Goal: Task Accomplishment & Management: Use online tool/utility

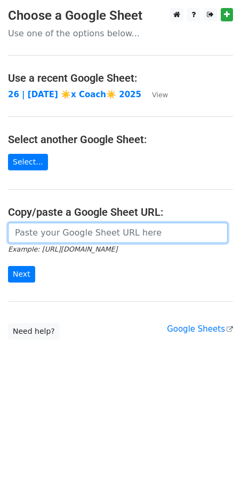
click at [100, 226] on input "url" at bounding box center [118, 233] width 220 height 20
paste input "[URL][DOMAIN_NAME]"
type input "[URL][DOMAIN_NAME]"
click at [8, 266] on input "Next" at bounding box center [21, 274] width 27 height 17
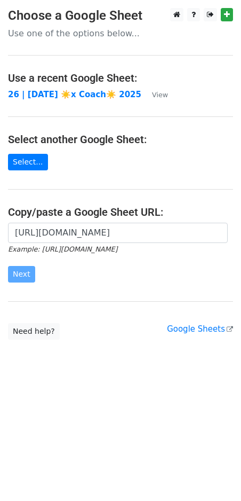
scroll to position [0, 0]
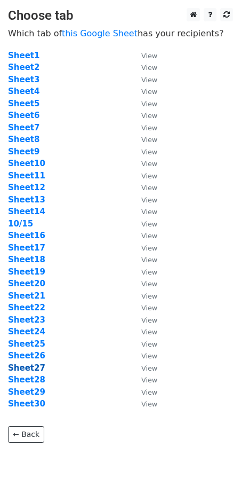
click at [33, 367] on strong "Sheet27" at bounding box center [26, 368] width 37 height 10
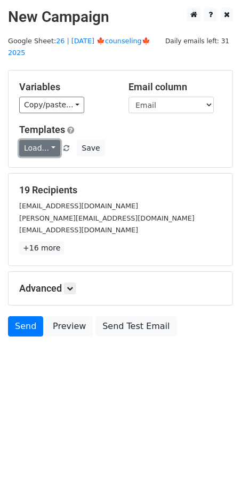
click at [44, 140] on link "Load..." at bounding box center [39, 148] width 41 height 17
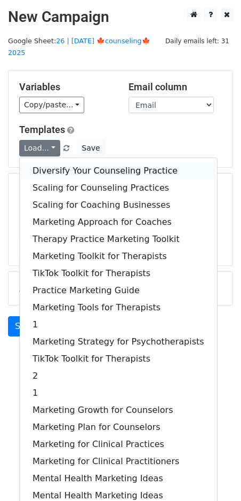
click at [58, 163] on link "Diversify Your Counseling Practice" at bounding box center [119, 170] width 198 height 17
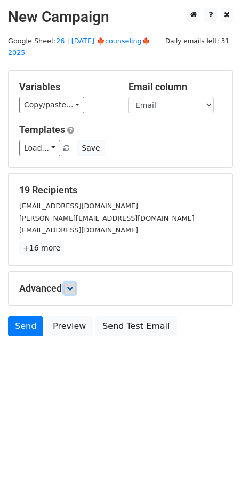
click at [73, 285] on icon at bounding box center [70, 288] width 6 height 6
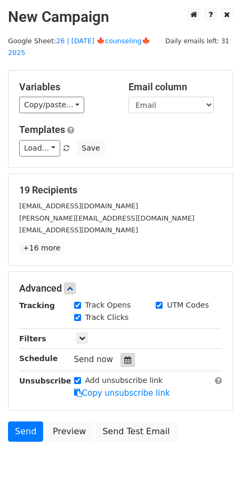
click at [124, 356] on icon at bounding box center [127, 359] width 7 height 7
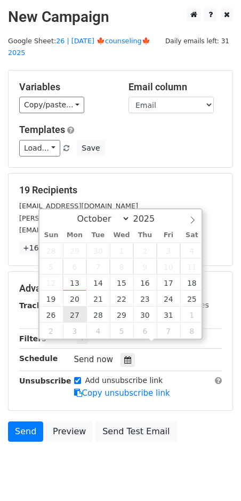
type input "2025-10-27 12:00"
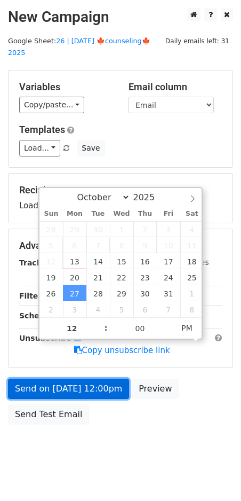
click at [65, 379] on link "Send on Oct 27 at 12:00pm" at bounding box center [68, 389] width 121 height 20
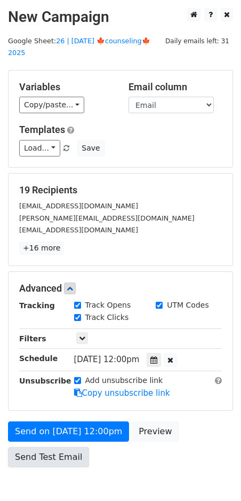
click at [15, 447] on link "Send Test Email" at bounding box center [48, 457] width 81 height 20
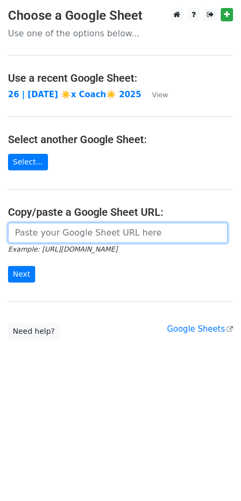
click at [84, 241] on input "url" at bounding box center [118, 233] width 220 height 20
paste input "[URL][DOMAIN_NAME]"
type input "[URL][DOMAIN_NAME]"
click at [8, 266] on input "Next" at bounding box center [21, 274] width 27 height 17
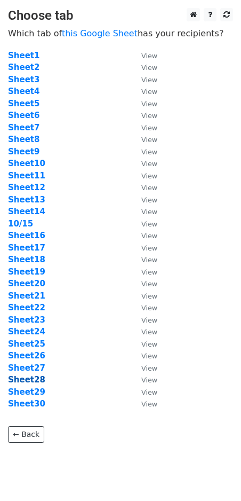
click at [33, 378] on strong "Sheet28" at bounding box center [26, 380] width 37 height 10
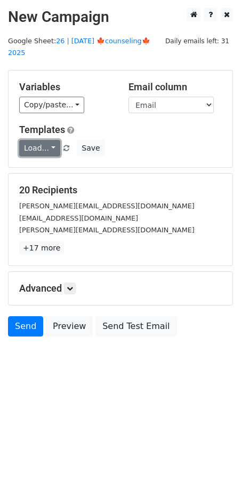
click at [37, 140] on link "Load..." at bounding box center [39, 148] width 41 height 17
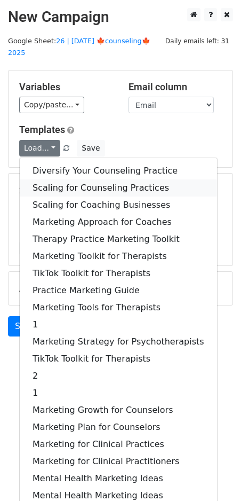
click at [69, 179] on link "Scaling for Counseling Practices" at bounding box center [119, 187] width 198 height 17
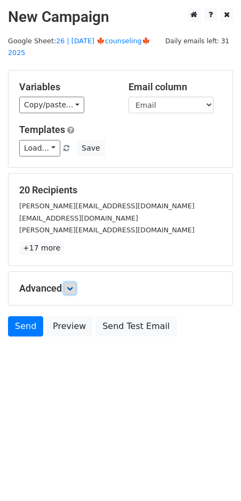
click at [71, 285] on icon at bounding box center [70, 288] width 6 height 6
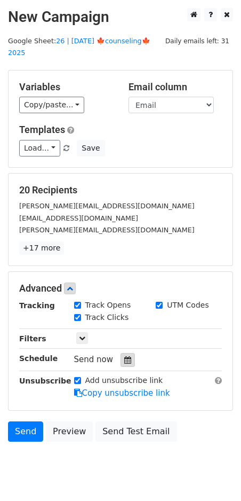
click at [127, 353] on div at bounding box center [128, 360] width 14 height 14
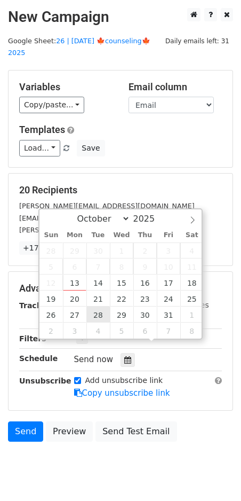
type input "2025-10-28 12:00"
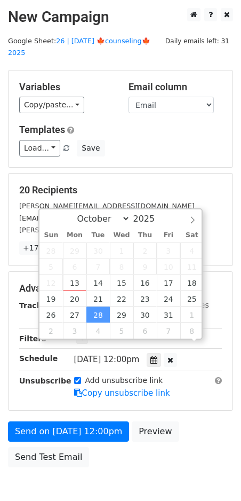
drag, startPoint x: 103, startPoint y: 313, endPoint x: 100, endPoint y: 318, distance: 5.5
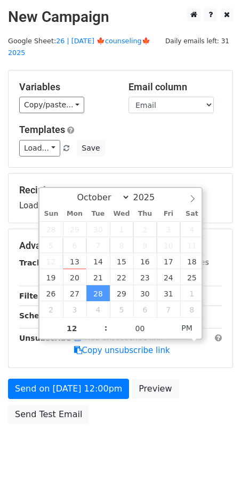
click at [86, 385] on div "Send on Oct 28 at 12:00pm Preview Send Test Email" at bounding box center [120, 404] width 241 height 51
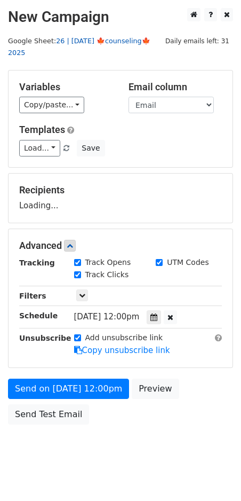
click at [116, 39] on link "26 | [DATE] 🍁counseling🍁 2025" at bounding box center [79, 47] width 143 height 20
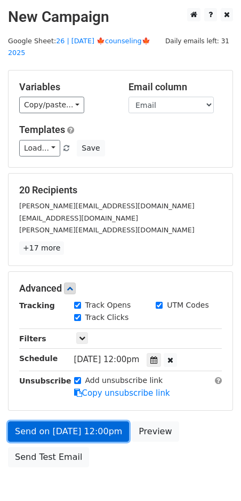
click at [100, 421] on link "Send on Oct 28 at 12:00pm" at bounding box center [68, 431] width 121 height 20
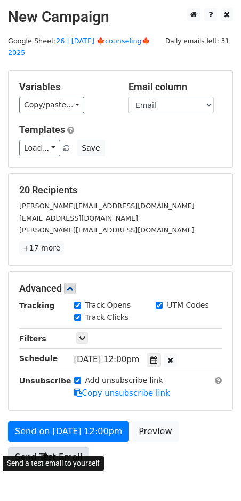
click at [46, 447] on link "Send Test Email" at bounding box center [48, 457] width 81 height 20
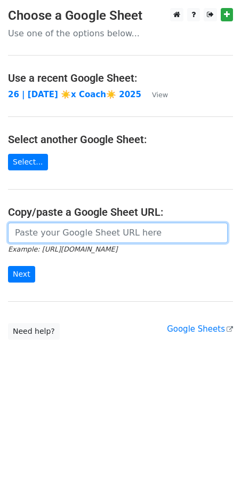
click at [56, 228] on input "url" at bounding box center [118, 233] width 220 height 20
paste input "https://docs.google.com/spreadsheets/d/1nVj796w952xQVgKLVlKWjCzpsD_o3YvXti_k7tw…"
type input "https://docs.google.com/spreadsheets/d/1nVj796w952xQVgKLVlKWjCzpsD_o3YvXti_k7tw…"
click at [8, 266] on input "Next" at bounding box center [21, 274] width 27 height 17
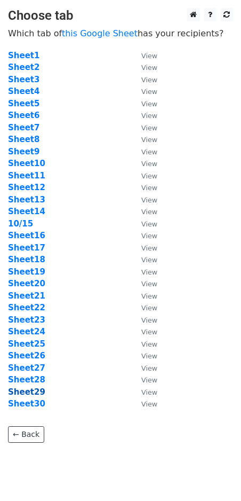
click at [36, 392] on strong "Sheet29" at bounding box center [26, 392] width 37 height 10
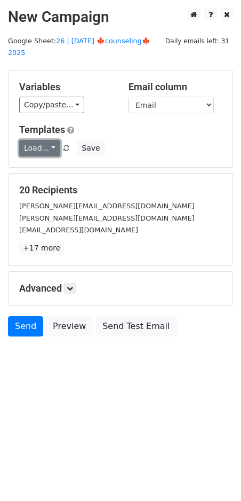
click at [37, 140] on link "Load..." at bounding box center [39, 148] width 41 height 17
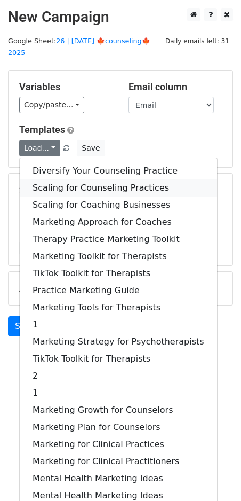
click at [68, 179] on link "Scaling for Counseling Practices" at bounding box center [119, 187] width 198 height 17
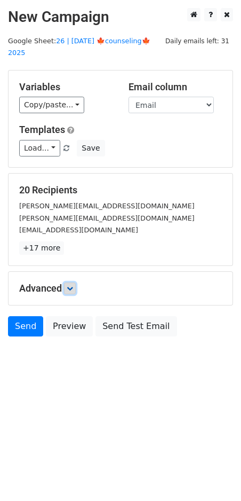
click at [73, 285] on icon at bounding box center [70, 288] width 6 height 6
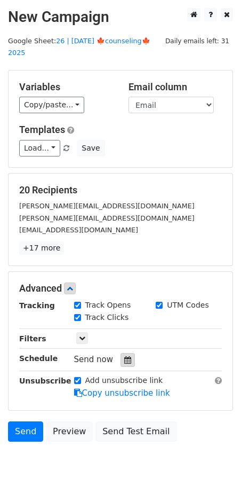
click at [124, 356] on icon at bounding box center [127, 359] width 7 height 7
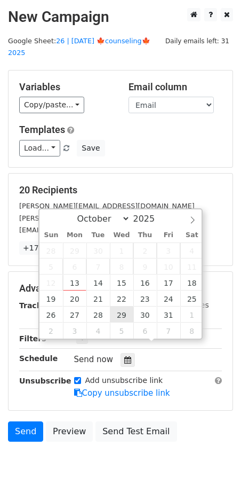
type input "2025-10-29 12:00"
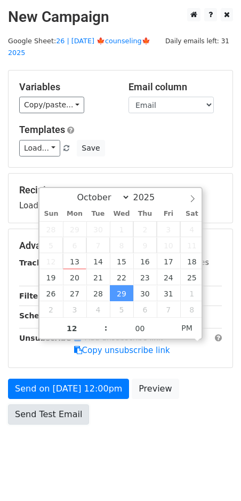
click at [44, 404] on link "Send Test Email" at bounding box center [48, 414] width 81 height 20
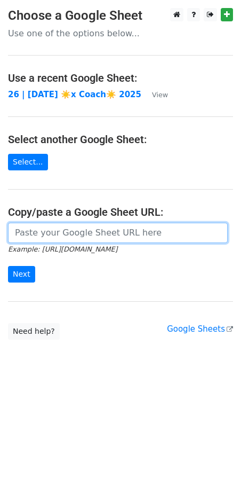
click at [80, 237] on input "url" at bounding box center [118, 233] width 220 height 20
paste input "[URL][DOMAIN_NAME]"
type input "[URL][DOMAIN_NAME]"
click at [8, 266] on input "Next" at bounding box center [21, 274] width 27 height 17
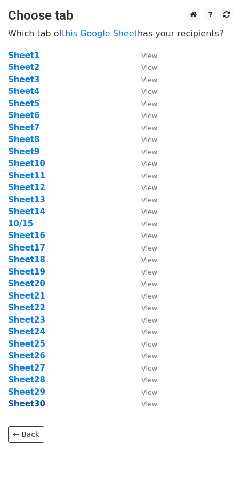
click at [28, 404] on strong "Sheet30" at bounding box center [26, 404] width 37 height 10
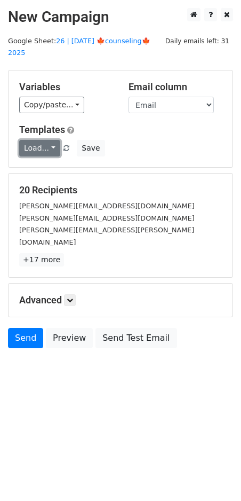
click at [34, 140] on link "Load..." at bounding box center [39, 148] width 41 height 17
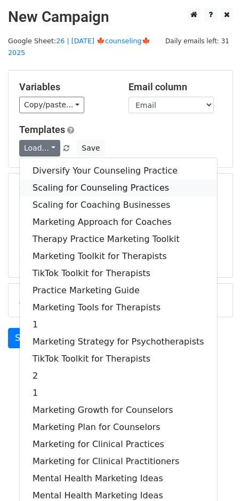
click at [80, 179] on link "Scaling for Counseling Practices" at bounding box center [119, 187] width 198 height 17
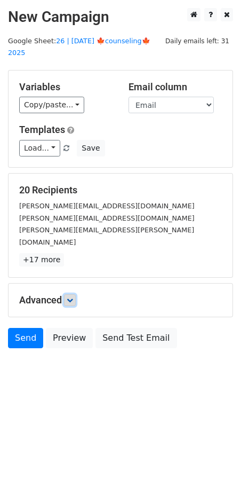
click at [73, 297] on icon at bounding box center [70, 300] width 6 height 6
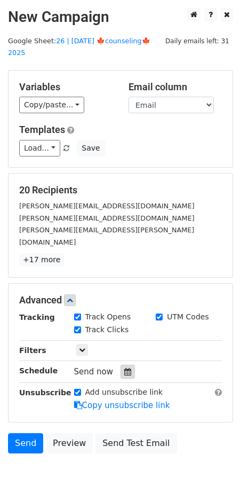
click at [126, 368] on icon at bounding box center [127, 371] width 7 height 7
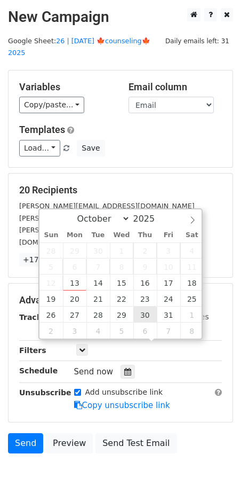
type input "2025-10-30 12:00"
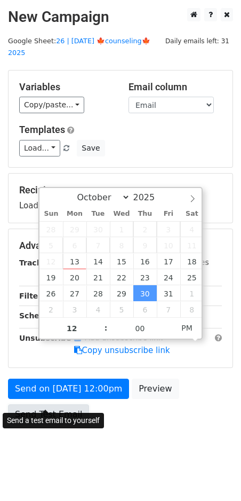
click at [49, 404] on link "Send Test Email" at bounding box center [48, 414] width 81 height 20
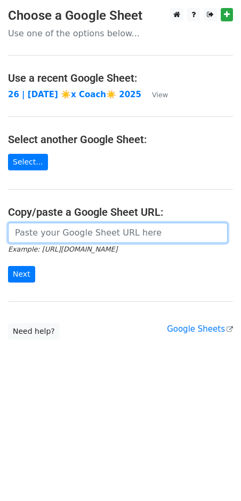
click at [105, 239] on input "url" at bounding box center [118, 233] width 220 height 20
paste input "[URL][DOMAIN_NAME]"
type input "[URL][DOMAIN_NAME]"
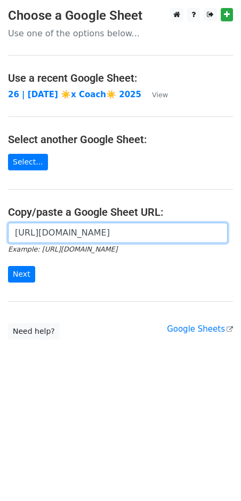
click at [8, 266] on input "Next" at bounding box center [21, 274] width 27 height 17
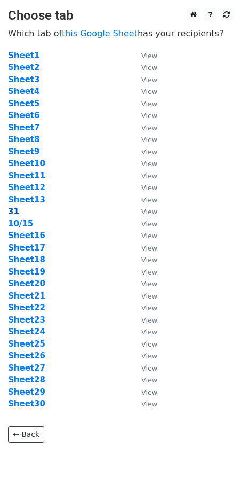
click at [13, 213] on strong "31" at bounding box center [13, 212] width 11 height 10
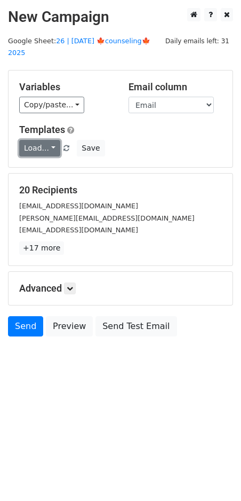
click at [40, 140] on link "Load..." at bounding box center [39, 148] width 41 height 17
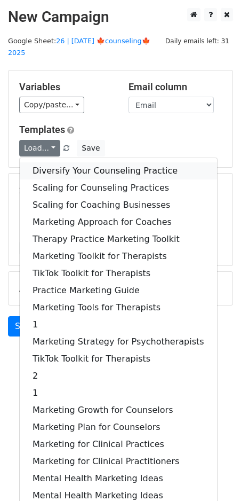
click at [61, 162] on link "Diversify Your Counseling Practice" at bounding box center [119, 170] width 198 height 17
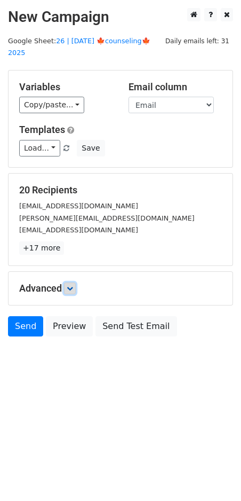
click at [72, 285] on icon at bounding box center [70, 288] width 6 height 6
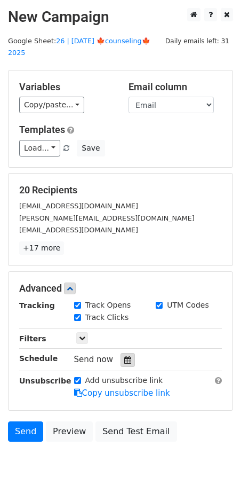
click at [129, 353] on div at bounding box center [128, 360] width 14 height 14
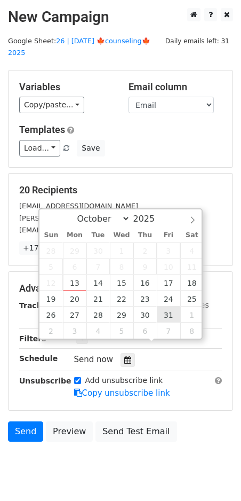
type input "2025-10-31 12:00"
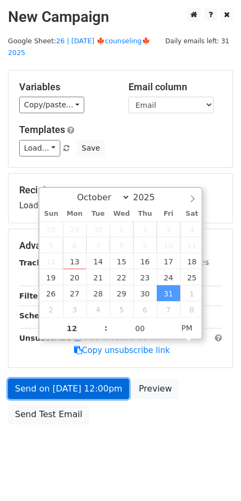
click at [78, 379] on link "Send on Oct 31 at 12:00pm" at bounding box center [68, 389] width 121 height 20
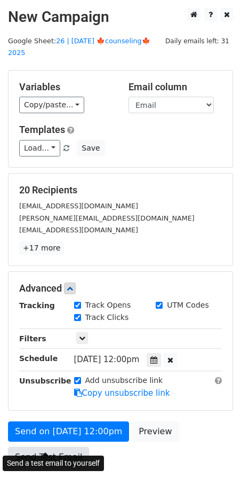
click at [54, 447] on link "Send Test Email" at bounding box center [48, 457] width 81 height 20
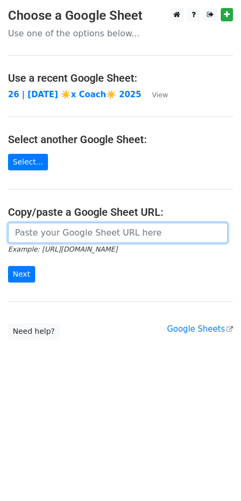
click at [67, 228] on input "url" at bounding box center [118, 233] width 220 height 20
paste input "[URL][DOMAIN_NAME]"
type input "https://docs.google.com/spreadsheets/d/1nVj796w952xQVgKLVlKWjCzpsD_o3YvXti_k7tw…"
click at [8, 266] on input "Next" at bounding box center [21, 274] width 27 height 17
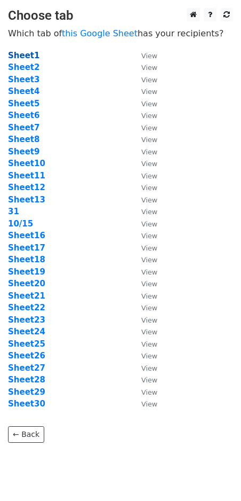
click at [29, 55] on strong "Sheet1" at bounding box center [24, 56] width 32 height 10
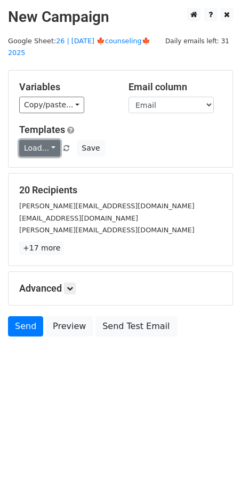
click at [33, 140] on link "Load..." at bounding box center [39, 148] width 41 height 17
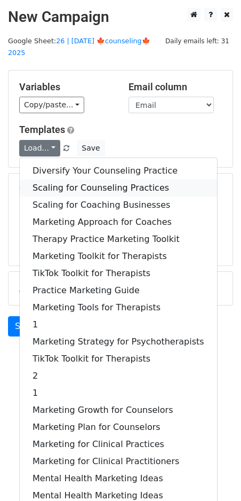
click at [56, 179] on link "Scaling for Counseling Practices" at bounding box center [119, 187] width 198 height 17
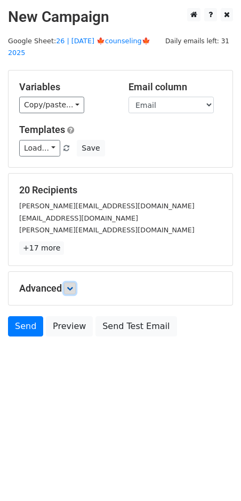
click at [73, 285] on icon at bounding box center [70, 288] width 6 height 6
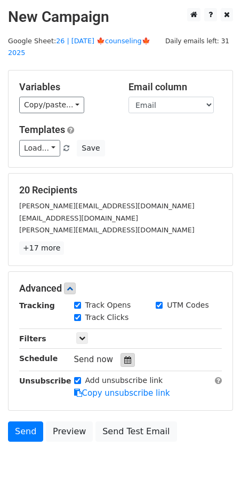
click at [121, 353] on div at bounding box center [128, 360] width 14 height 14
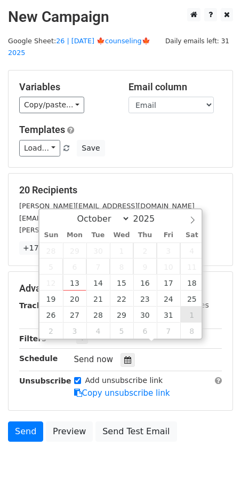
type input "2025-11-01 12:00"
select select "10"
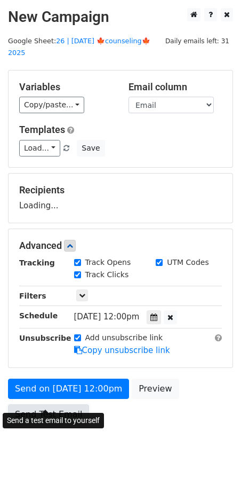
click at [46, 406] on link "Send Test Email" at bounding box center [48, 414] width 81 height 20
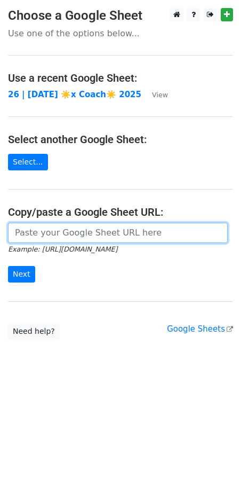
click at [78, 233] on input "url" at bounding box center [118, 233] width 220 height 20
paste input "https://docs.google.com/spreadsheets/d/1nVj796w952xQVgKLVlKWjCzpsD_o3YvXti_k7tw…"
type input "https://docs.google.com/spreadsheets/d/1nVj796w952xQVgKLVlKWjCzpsD_o3YvXti_k7tw…"
click at [8, 266] on input "Next" at bounding box center [21, 274] width 27 height 17
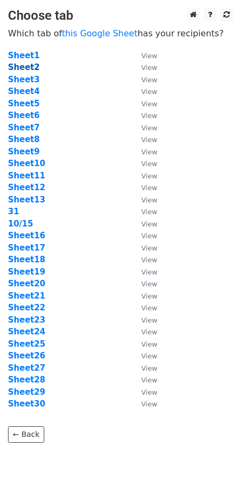
click at [18, 65] on strong "Sheet2" at bounding box center [24, 67] width 32 height 10
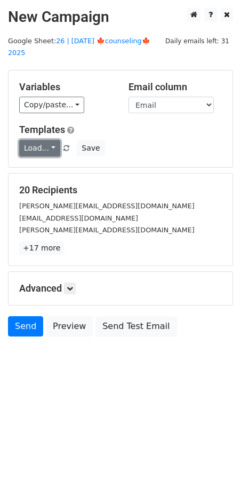
click at [46, 140] on link "Load..." at bounding box center [39, 148] width 41 height 17
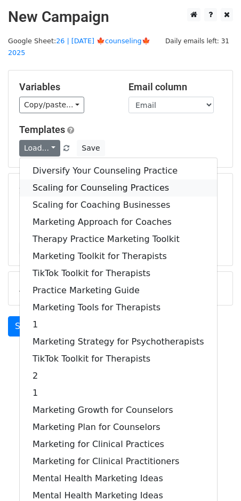
click at [55, 179] on link "Scaling for Counseling Practices" at bounding box center [119, 187] width 198 height 17
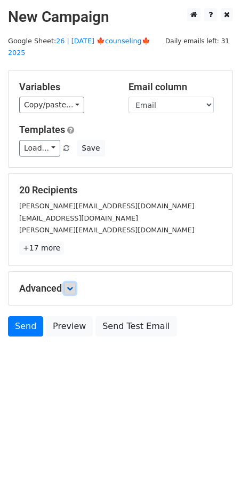
click at [71, 285] on icon at bounding box center [70, 288] width 6 height 6
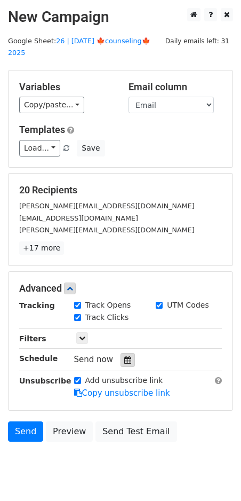
click at [124, 356] on icon at bounding box center [127, 359] width 7 height 7
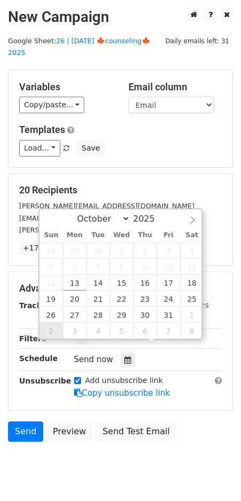
type input "2025-11-02 12:00"
select select "10"
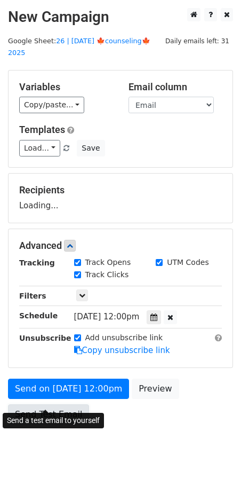
click at [51, 404] on link "Send Test Email" at bounding box center [48, 414] width 81 height 20
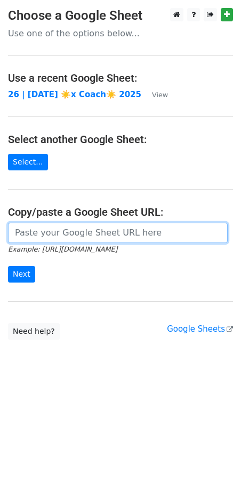
click at [84, 233] on input "url" at bounding box center [118, 233] width 220 height 20
paste input "[URL][DOMAIN_NAME]"
type input "[URL][DOMAIN_NAME]"
click at [8, 266] on input "Next" at bounding box center [21, 274] width 27 height 17
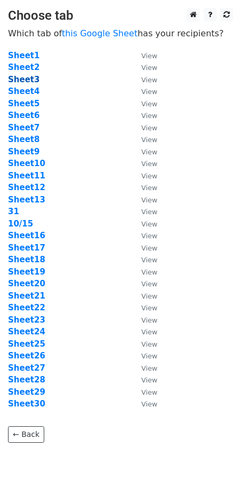
click at [25, 80] on strong "Sheet3" at bounding box center [24, 80] width 32 height 10
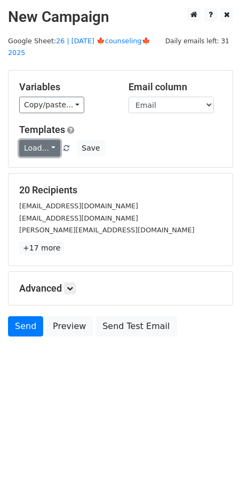
click at [38, 140] on link "Load..." at bounding box center [39, 148] width 41 height 17
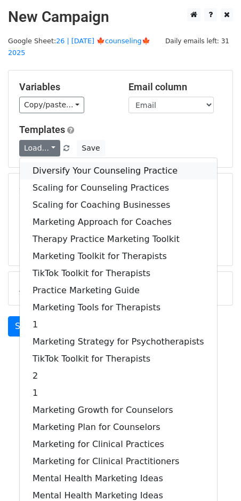
click at [43, 162] on link "Diversify Your Counseling Practice" at bounding box center [119, 170] width 198 height 17
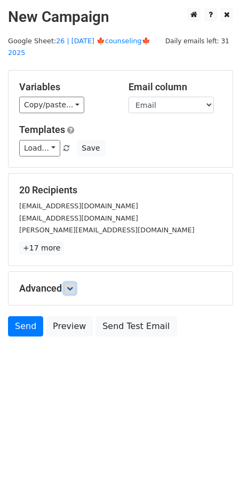
click at [75, 283] on link at bounding box center [70, 289] width 12 height 12
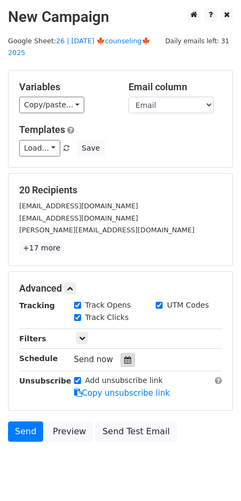
click at [124, 356] on icon at bounding box center [127, 359] width 7 height 7
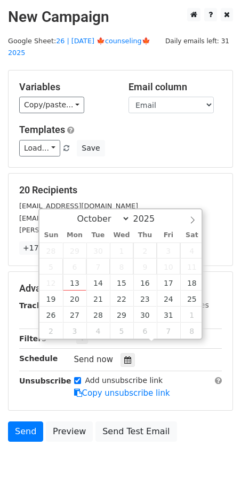
type input "[DATE] 12:00"
select select "10"
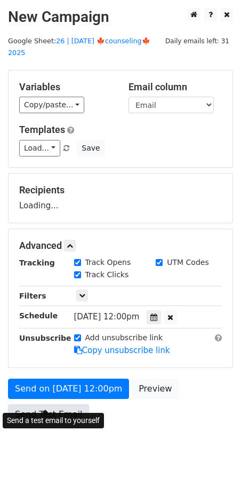
click at [56, 404] on link "Send Test Email" at bounding box center [48, 414] width 81 height 20
